Goal: Task Accomplishment & Management: Use online tool/utility

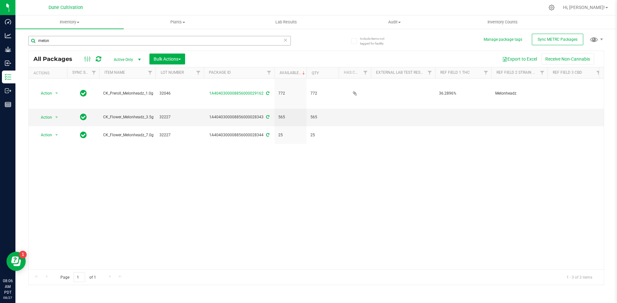
drag, startPoint x: 75, startPoint y: 39, endPoint x: 37, endPoint y: 40, distance: 38.2
click at [37, 40] on input "melon" at bounding box center [159, 41] width 262 height 10
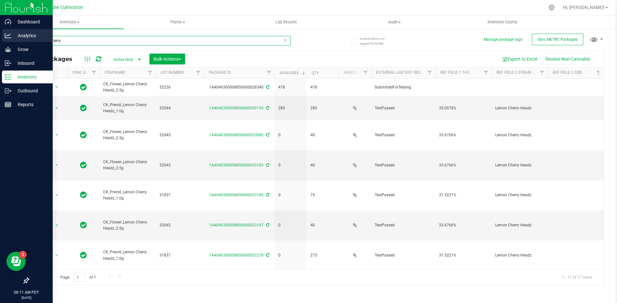
drag, startPoint x: 115, startPoint y: 41, endPoint x: 9, endPoint y: 30, distance: 107.3
click at [9, 30] on div "Dashboard Analytics Grow Inbound Inventory Outbound Reports 08:11 AM PDT [DATE]…" at bounding box center [308, 151] width 617 height 303
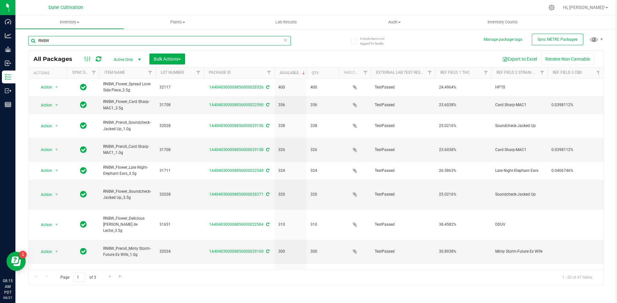
drag, startPoint x: 55, startPoint y: 39, endPoint x: 17, endPoint y: 38, distance: 38.2
click at [17, 38] on div "Include items not tagged for facility Manage package tags Sync METRC Packages R…" at bounding box center [315, 126] width 601 height 196
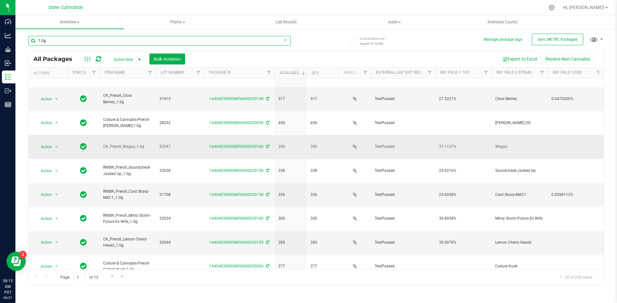
scroll to position [169, 0]
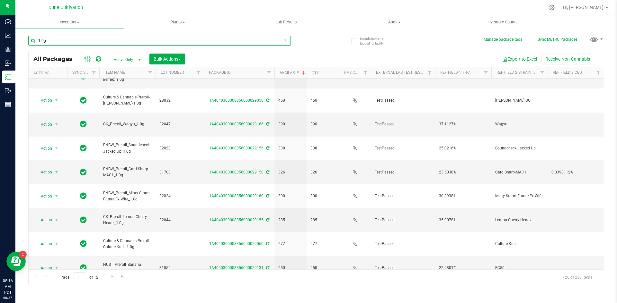
type input "1.0g"
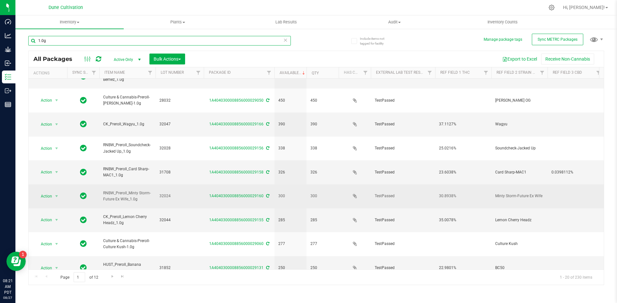
scroll to position [0, 0]
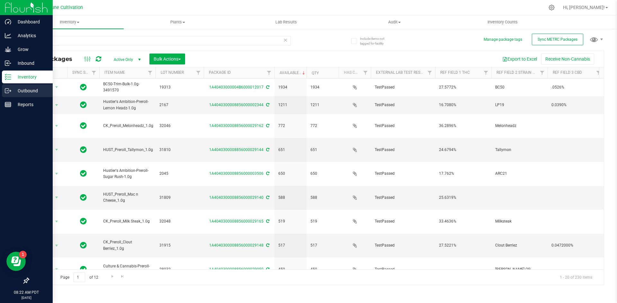
click at [9, 97] on div "Outbound" at bounding box center [27, 90] width 51 height 13
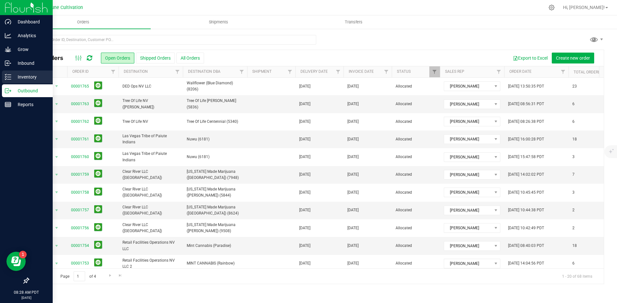
click at [12, 79] on p "Inventory" at bounding box center [30, 77] width 39 height 8
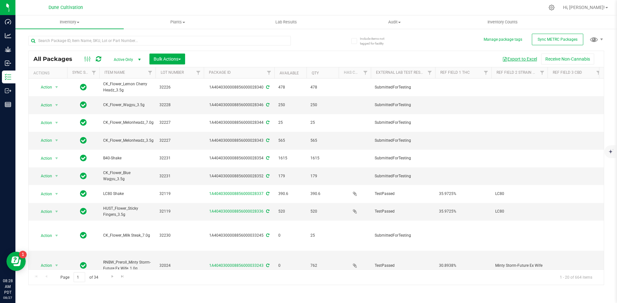
click at [516, 60] on button "Export to Excel" at bounding box center [519, 59] width 43 height 11
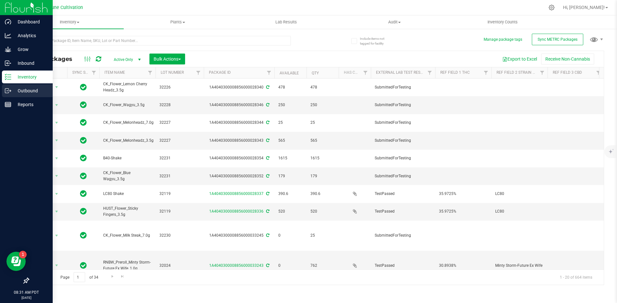
click at [5, 91] on icon at bounding box center [8, 91] width 6 height 6
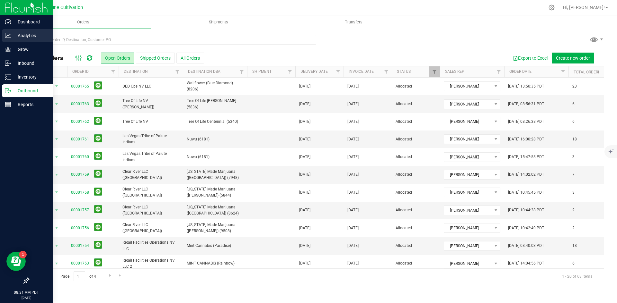
click at [16, 37] on p "Analytics" at bounding box center [30, 36] width 39 height 8
